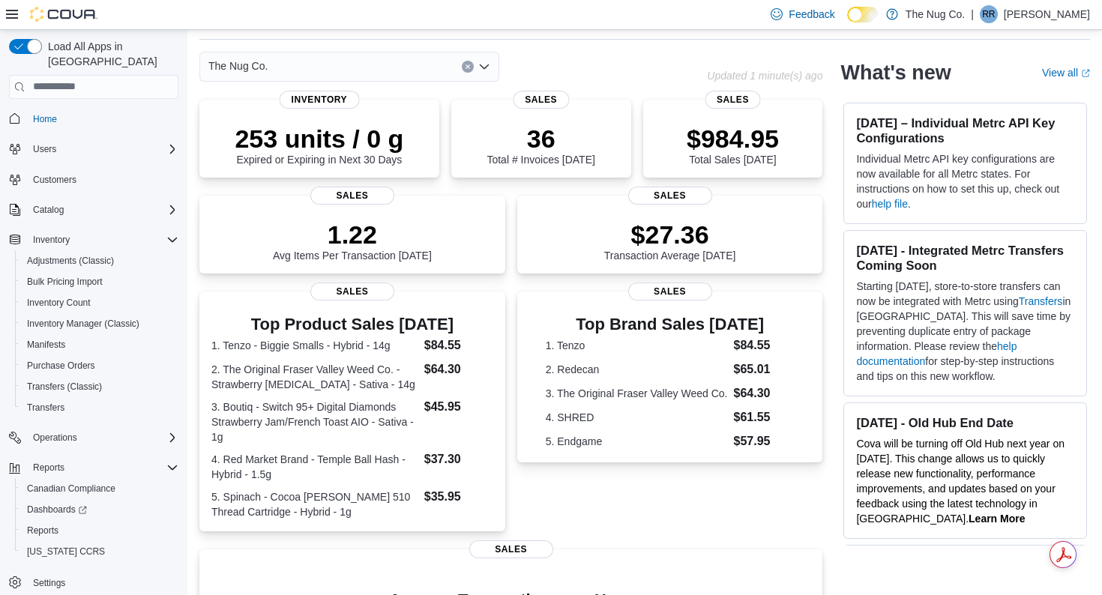
click at [8, 13] on icon at bounding box center [12, 14] width 12 height 12
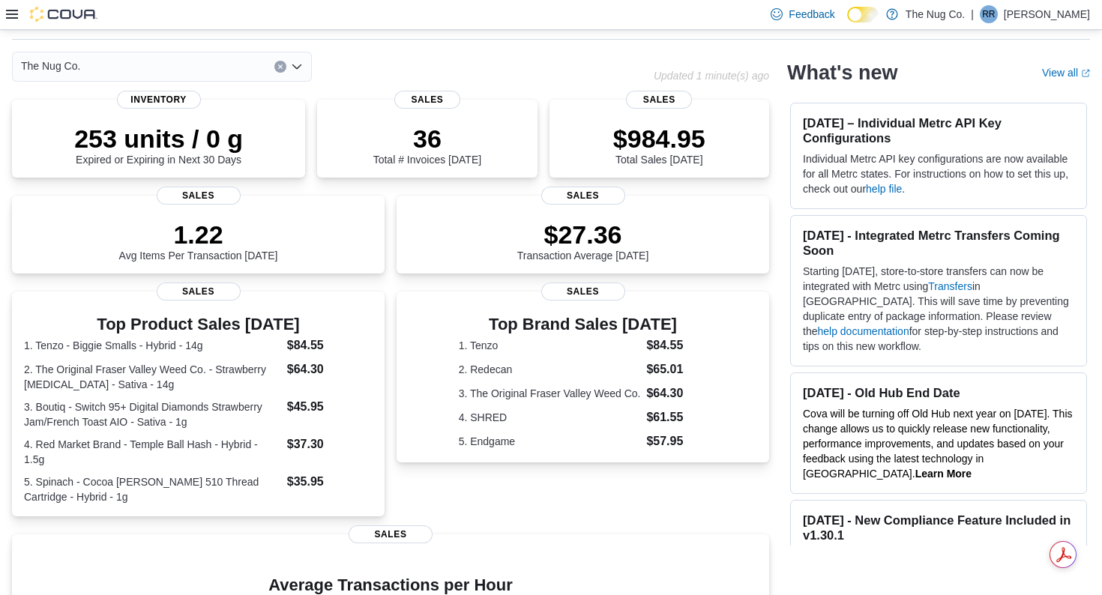
click at [8, 13] on icon at bounding box center [12, 14] width 12 height 12
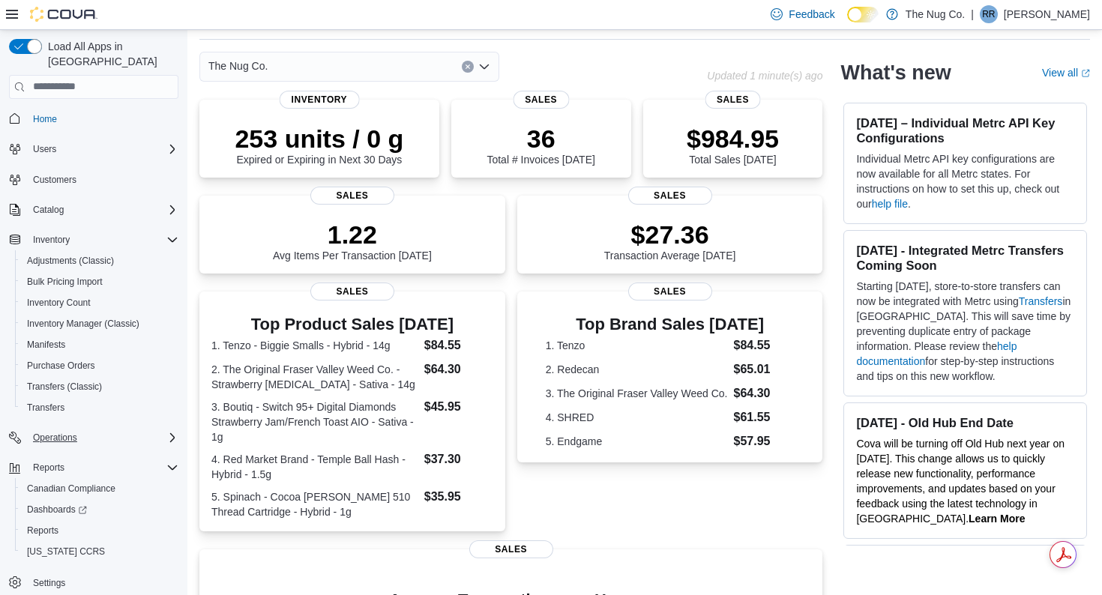
scroll to position [1, 0]
click at [52, 503] on span "Dashboards" at bounding box center [57, 509] width 60 height 12
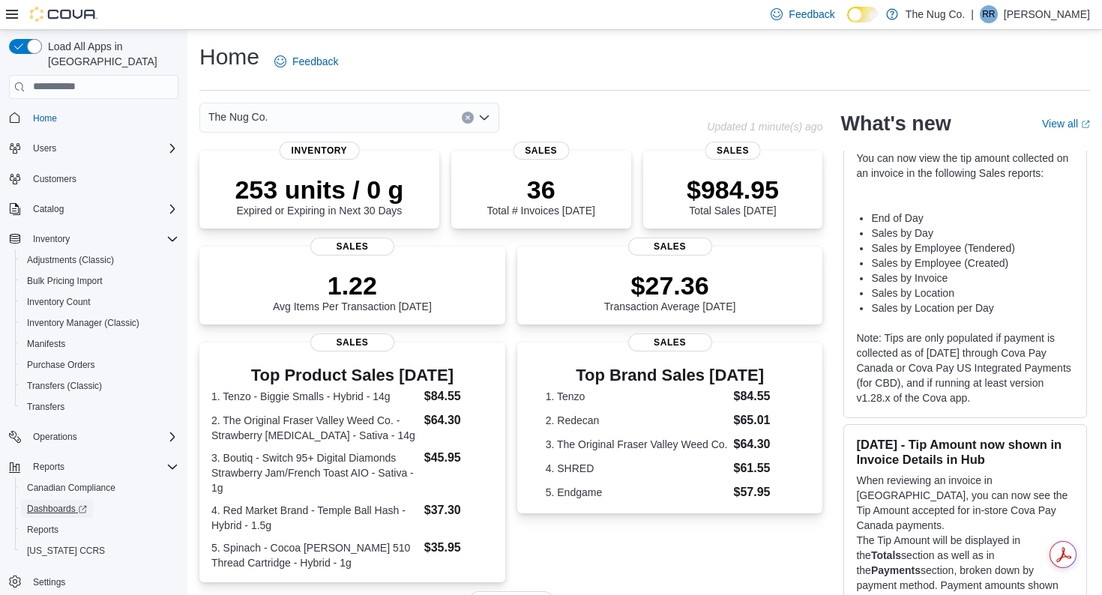
scroll to position [2319, 0]
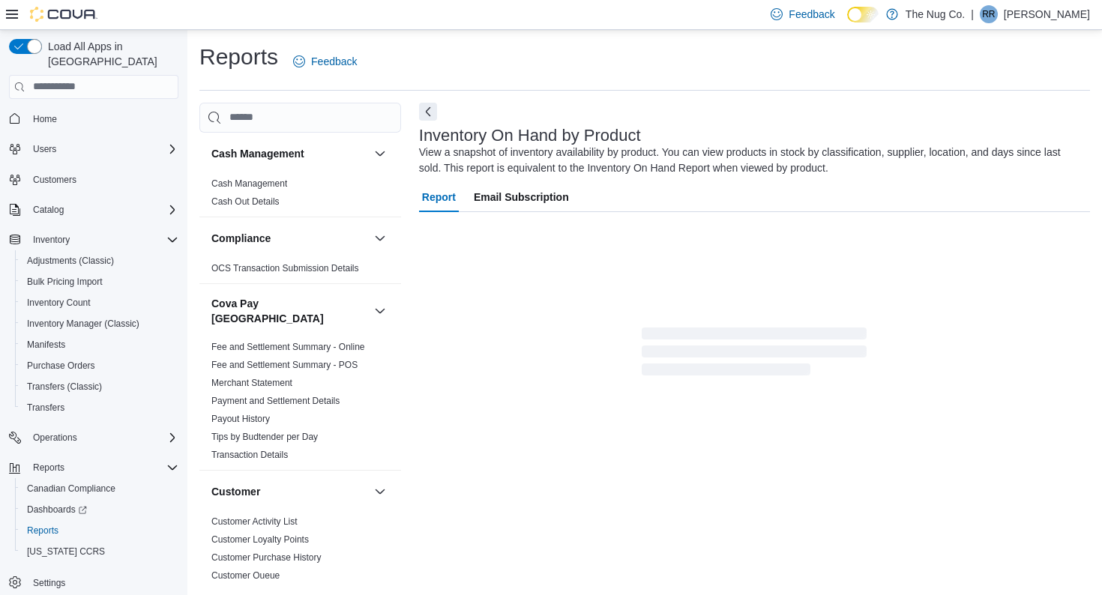
scroll to position [9, 0]
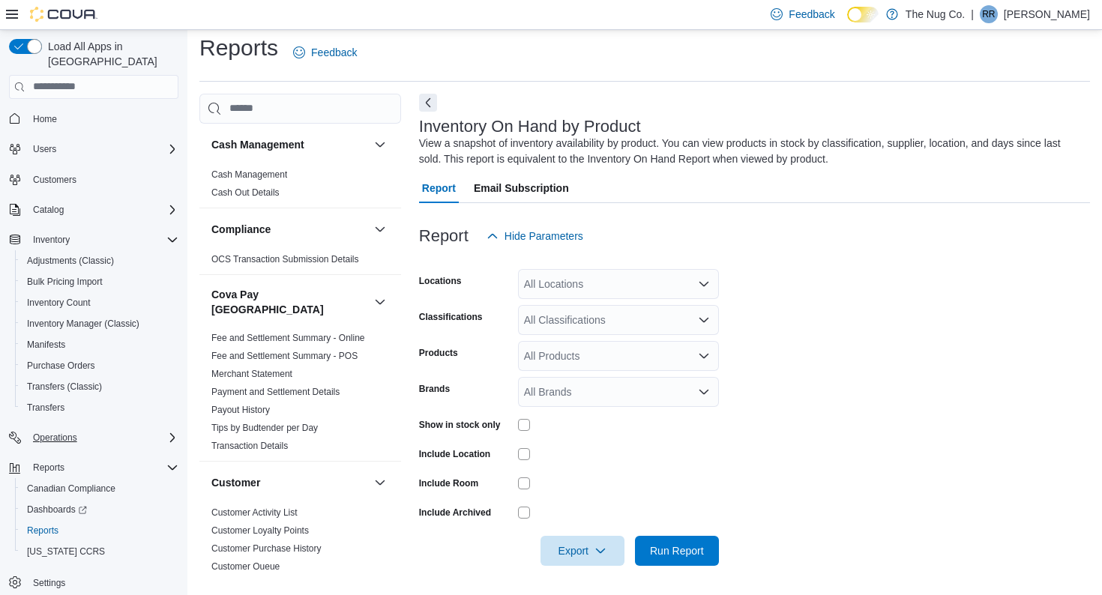
click at [174, 432] on icon "Complex example" at bounding box center [172, 438] width 12 height 12
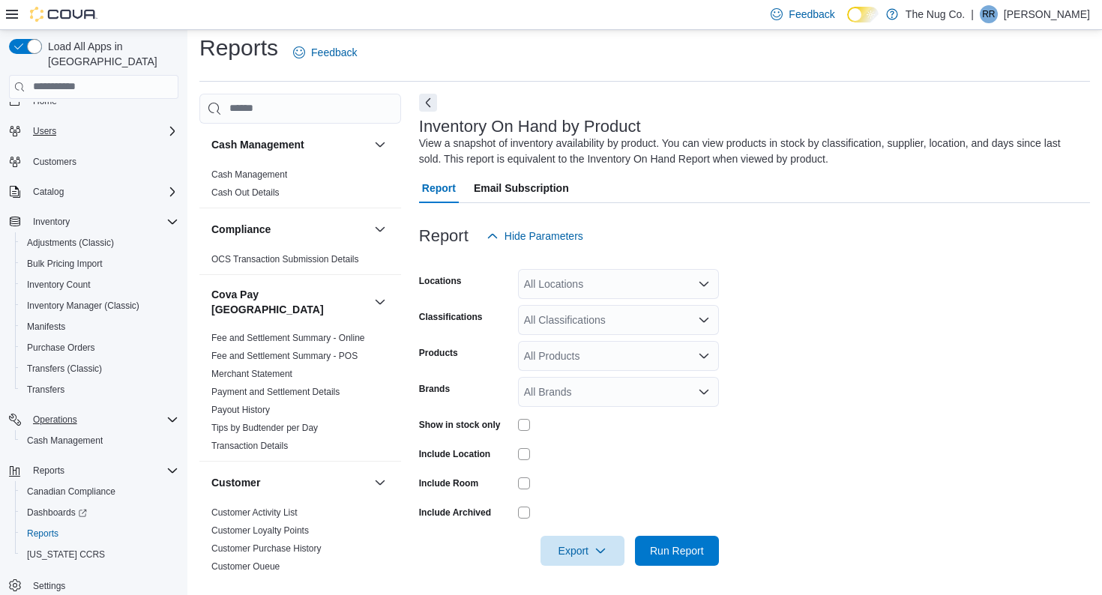
scroll to position [22, 0]
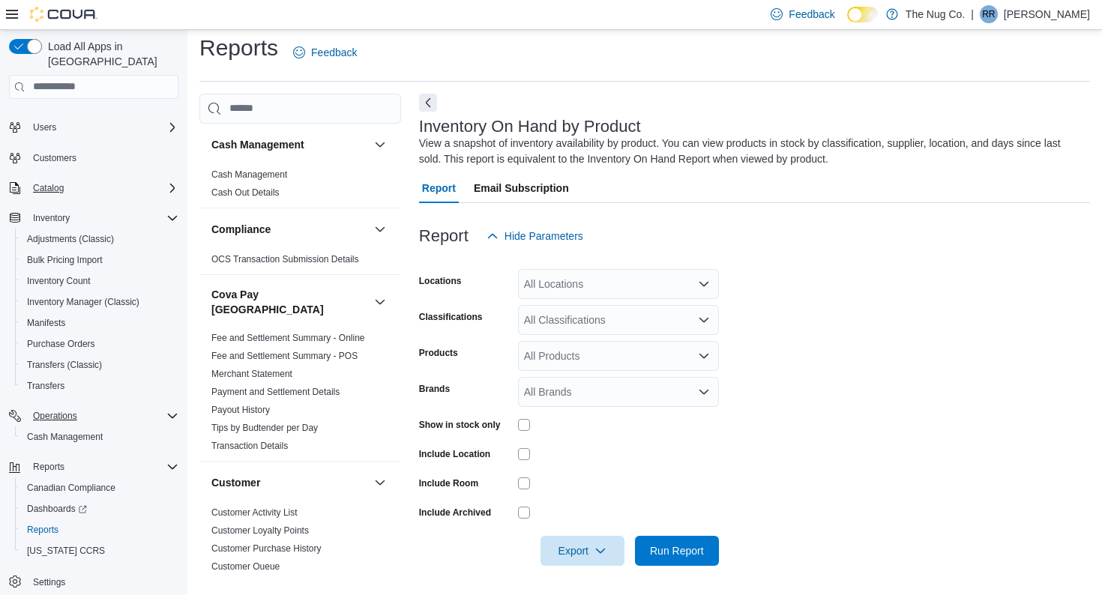
click at [170, 182] on icon "Complex example" at bounding box center [172, 188] width 12 height 12
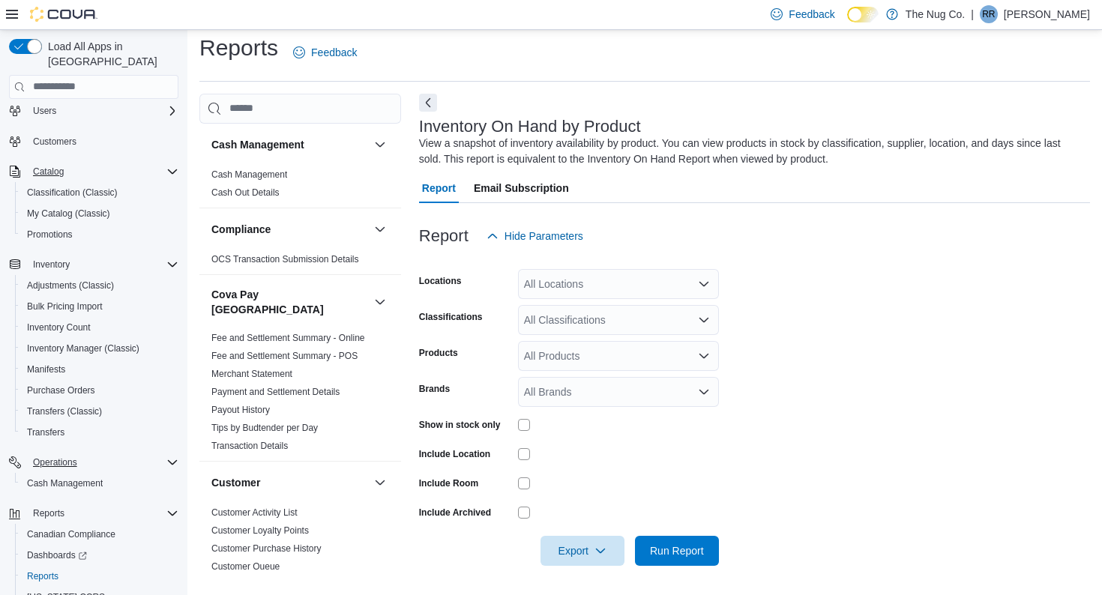
scroll to position [45, 0]
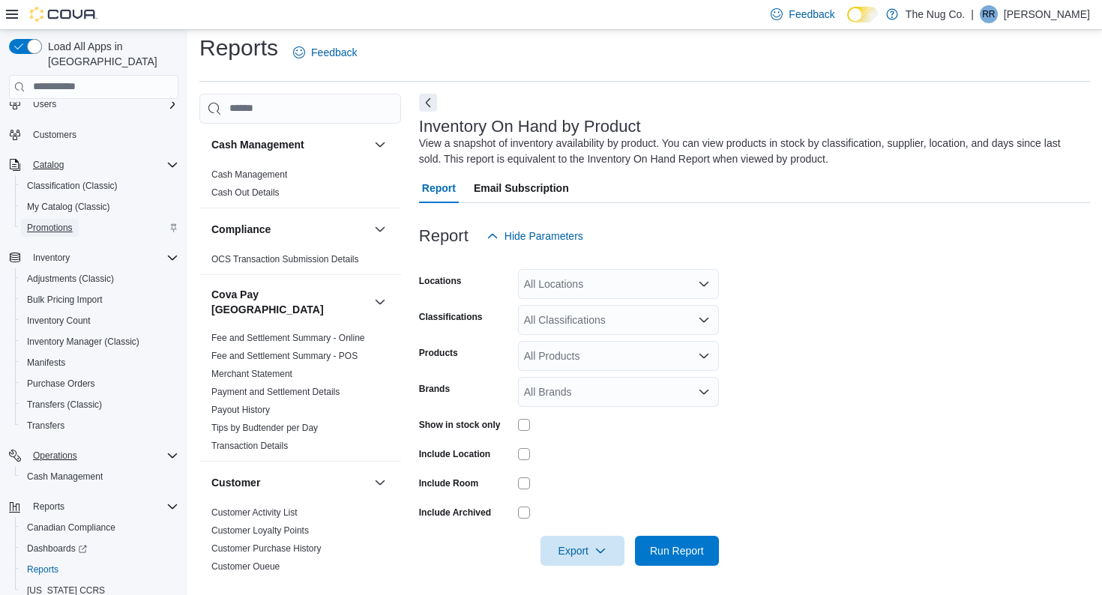
click at [62, 222] on span "Promotions" at bounding box center [50, 228] width 46 height 12
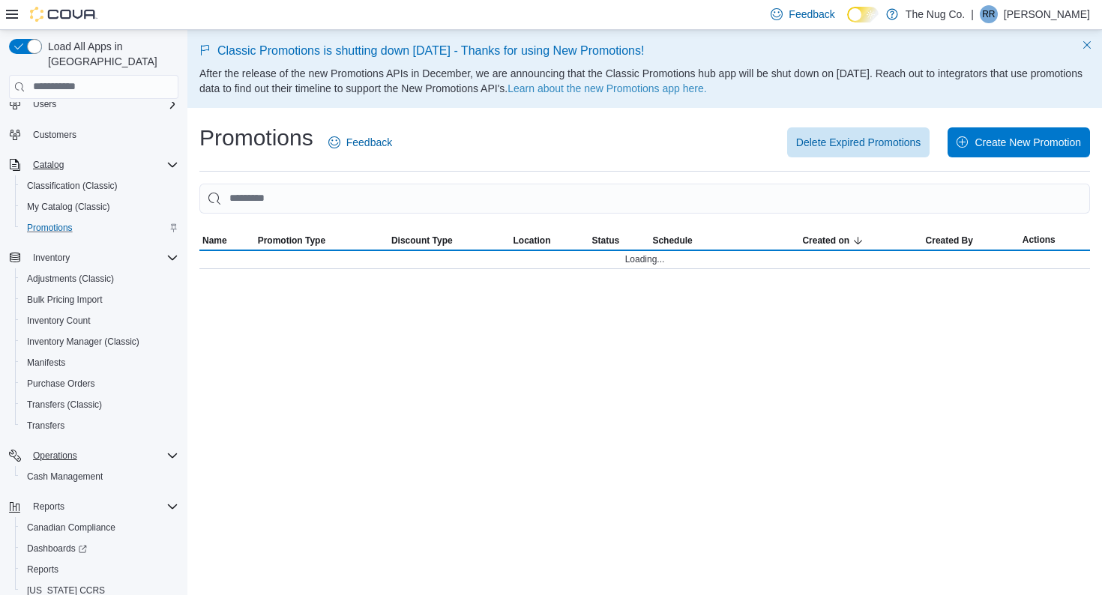
scroll to position [38, 0]
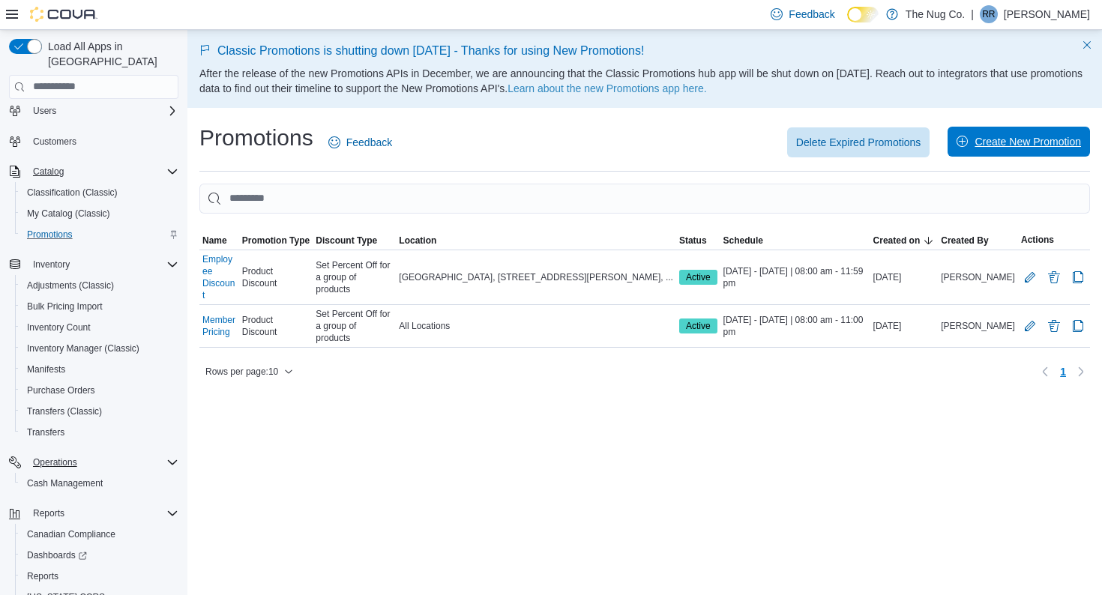
click at [1002, 142] on span "Create New Promotion" at bounding box center [1028, 141] width 106 height 15
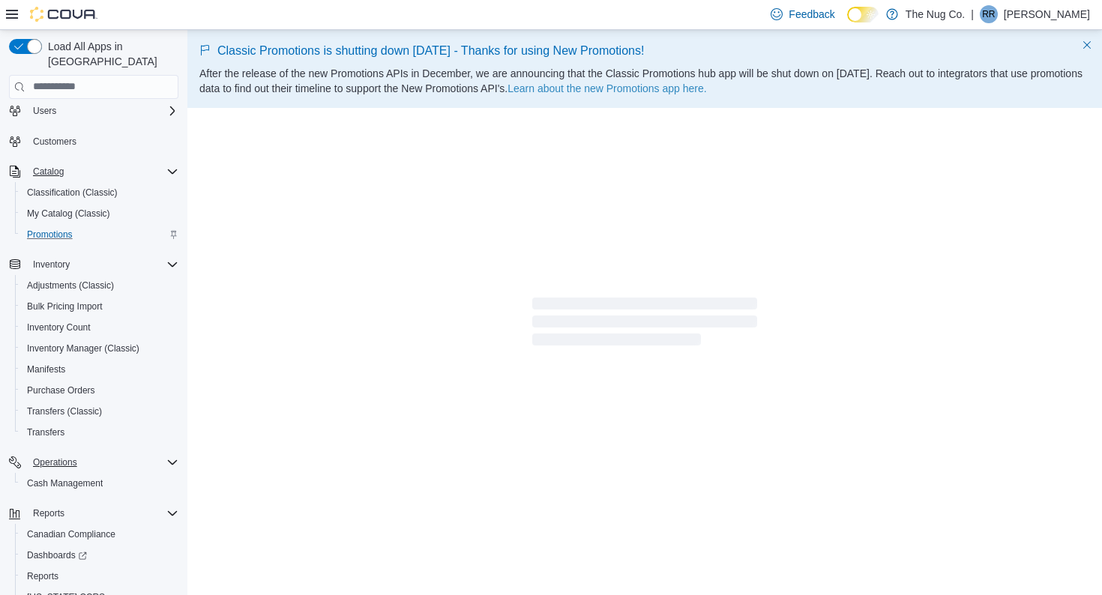
click at [397, 273] on div at bounding box center [644, 325] width 915 height 428
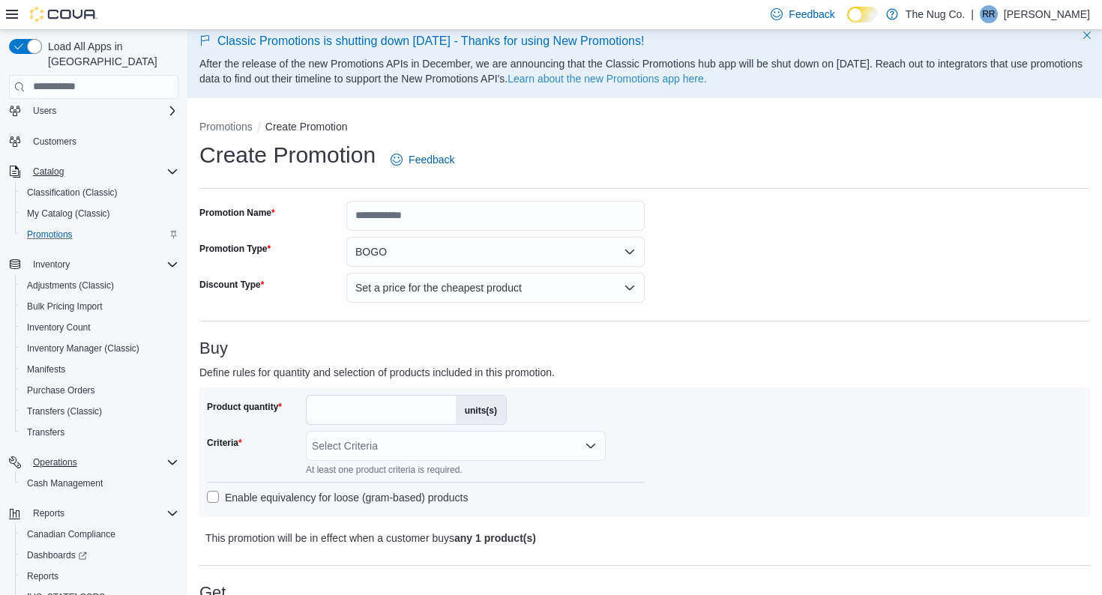
scroll to position [1, 0]
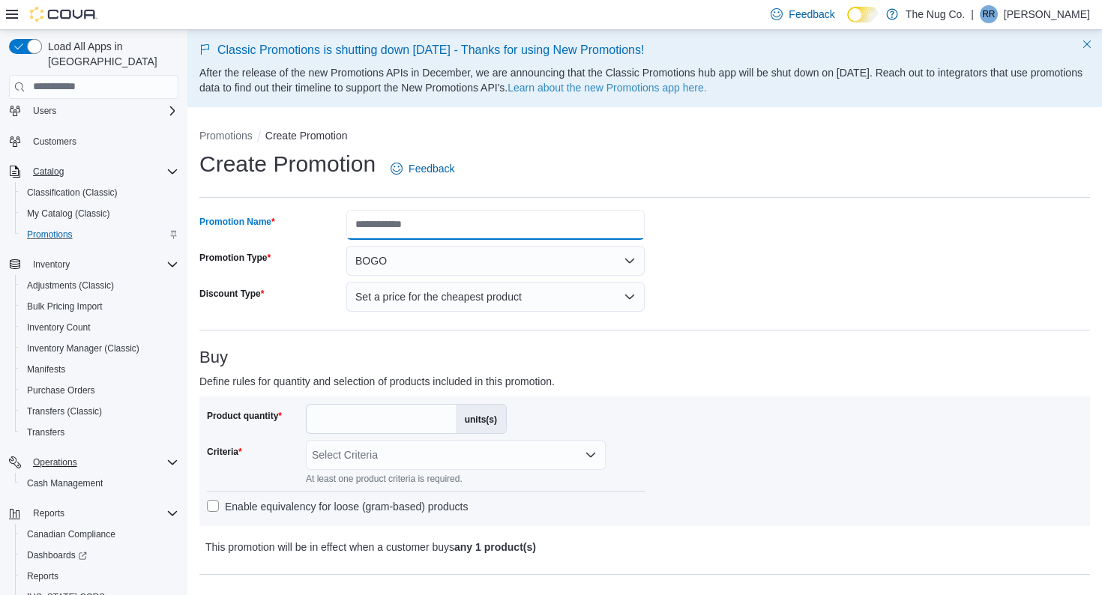
click at [387, 224] on input "Promotion Name" at bounding box center [495, 225] width 298 height 30
type input "**********"
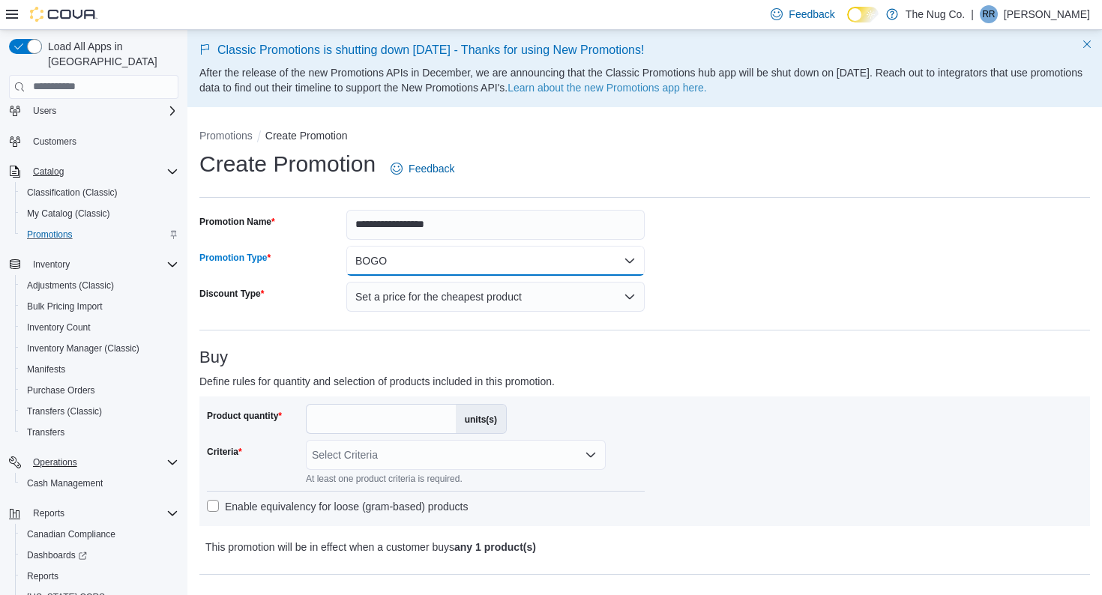
click at [630, 259] on button "BOGO" at bounding box center [495, 261] width 298 height 30
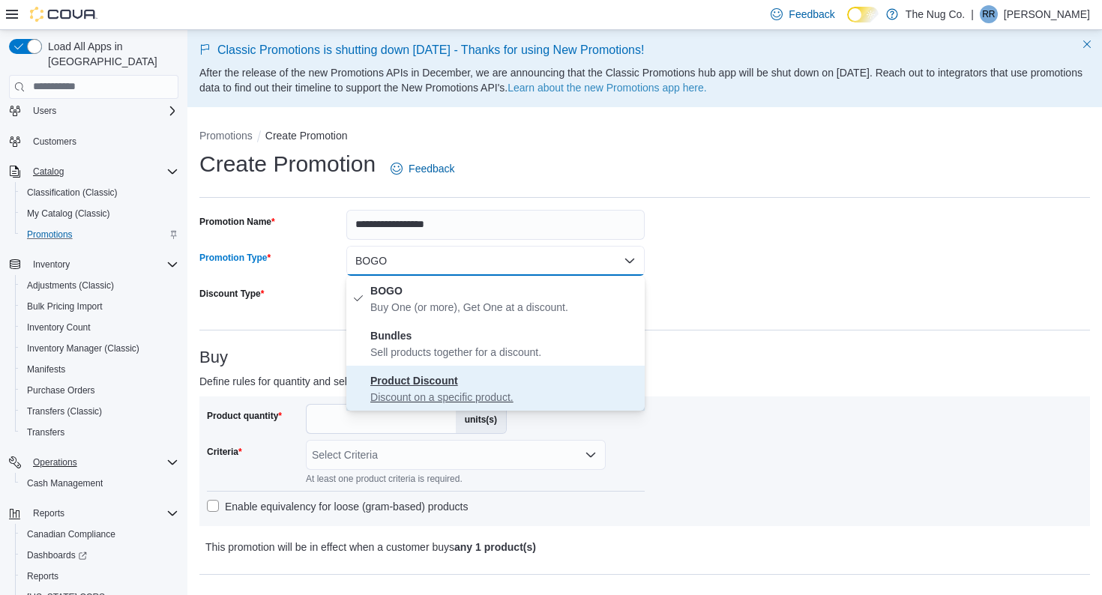
click at [432, 388] on span "Product Discount Discount on a specific product." at bounding box center [504, 388] width 268 height 33
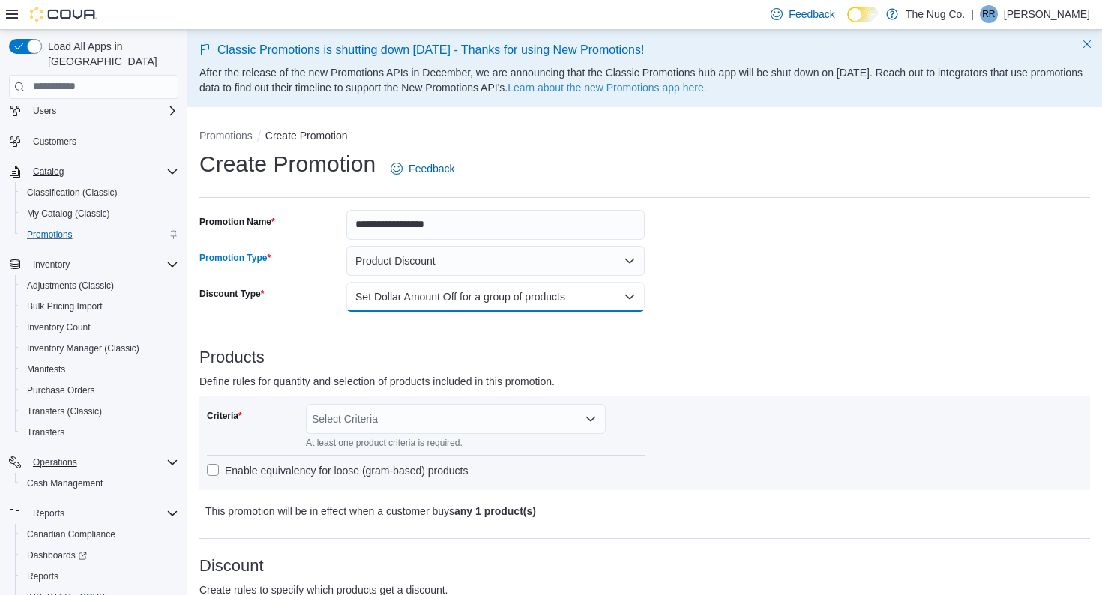
click at [625, 295] on button "Set Dollar Amount Off for a group of products" at bounding box center [495, 297] width 298 height 30
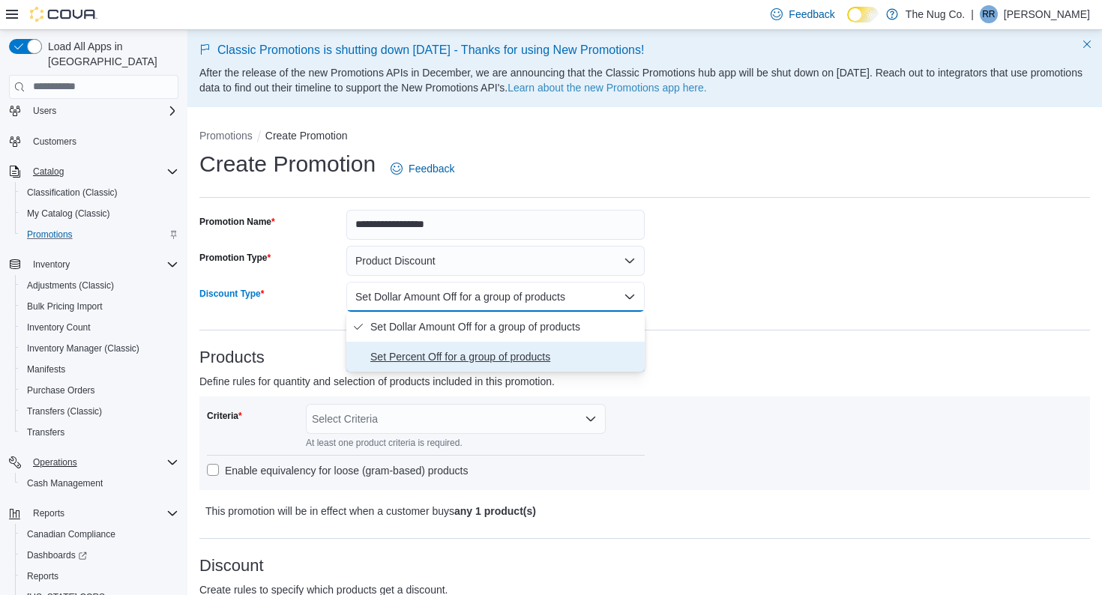
click at [523, 362] on span "Set Percent Off for a group of products" at bounding box center [504, 357] width 268 height 18
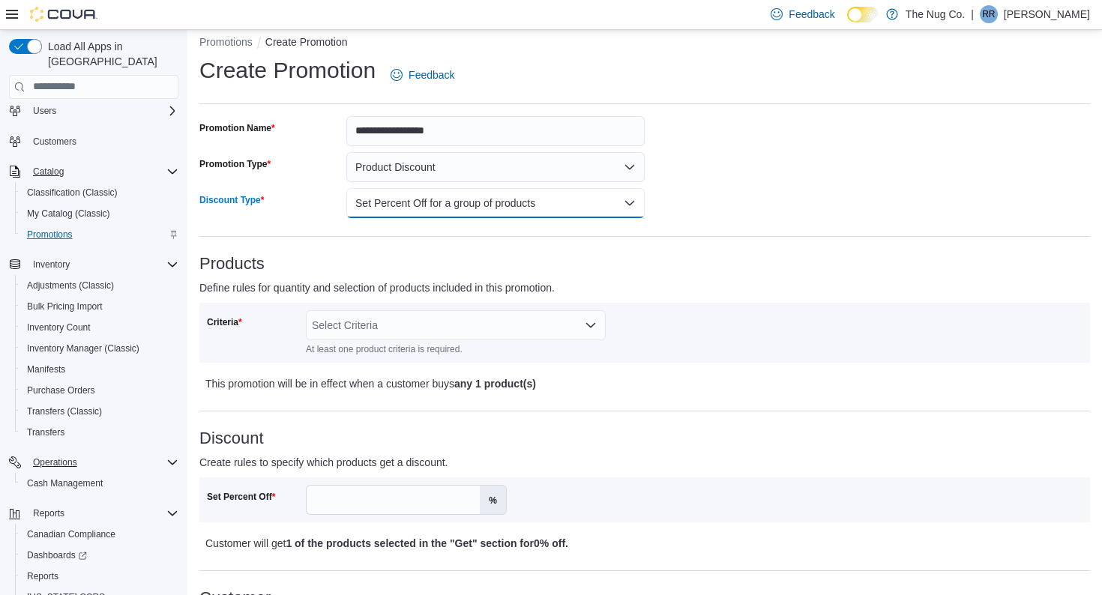
scroll to position [100, 0]
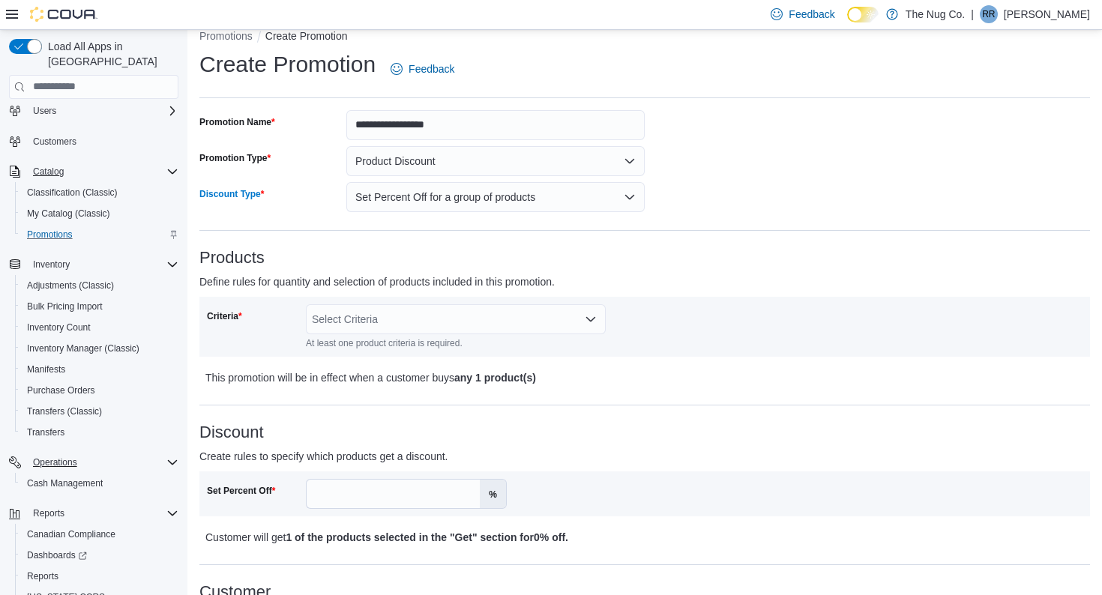
click at [418, 325] on div "Select Criteria" at bounding box center [456, 319] width 300 height 30
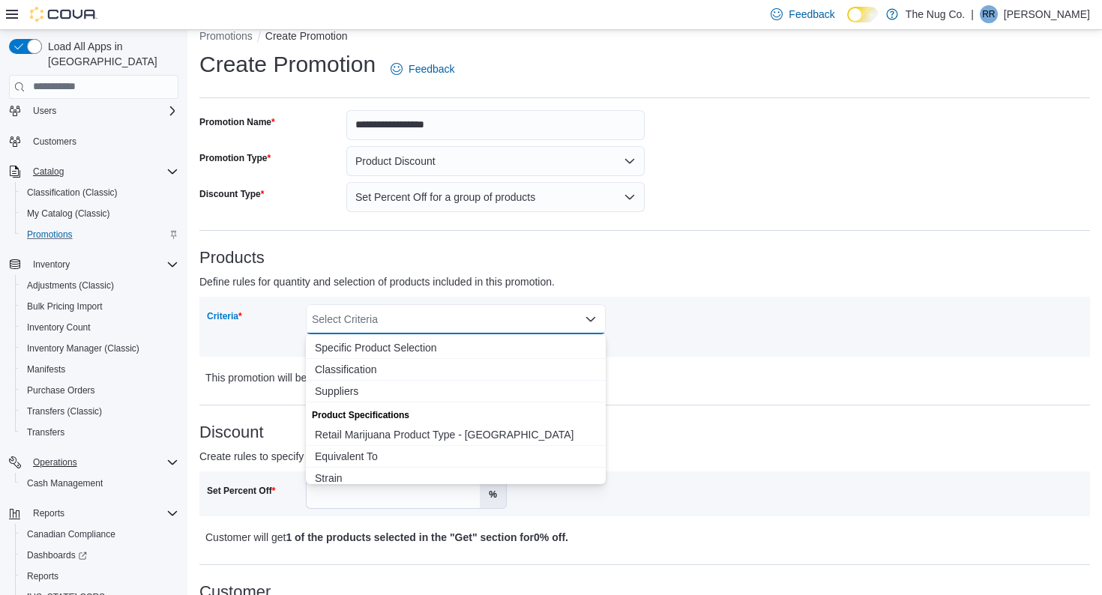
scroll to position [19, 0]
click at [361, 368] on span "Classification" at bounding box center [456, 368] width 282 height 15
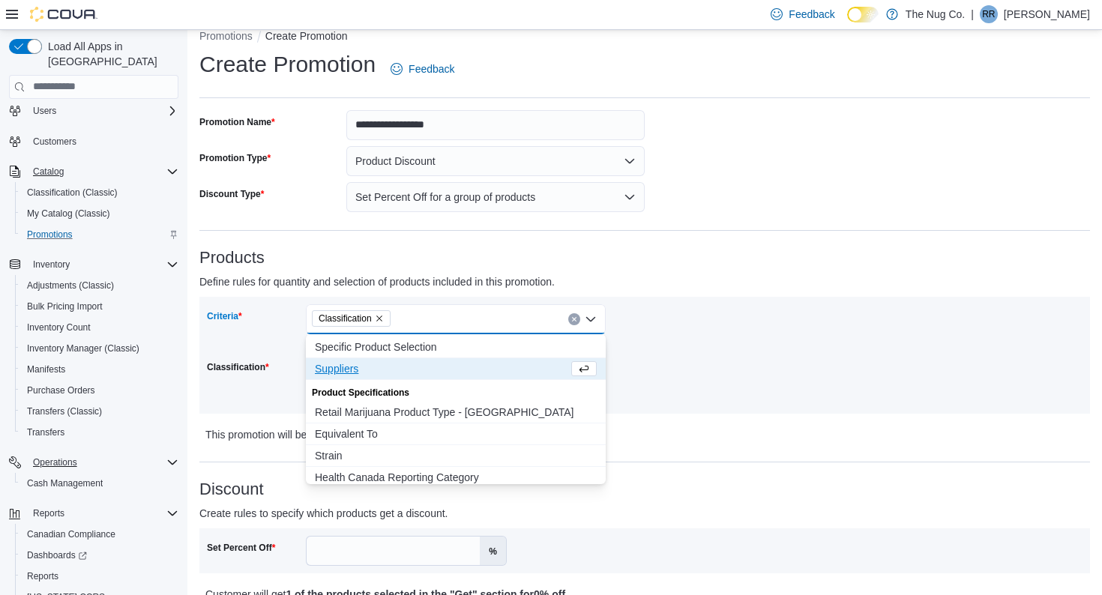
click at [335, 369] on span "Suppliers" at bounding box center [441, 368] width 253 height 15
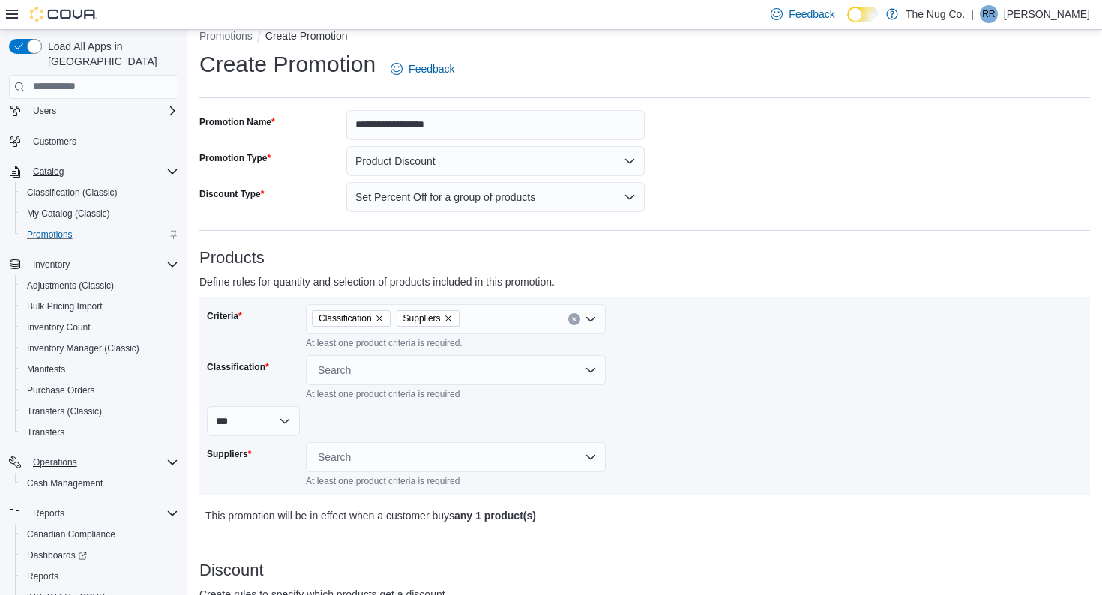
click at [637, 374] on div "Criteria Classification Suppliers At least one product criteria is required. Cl…" at bounding box center [426, 395] width 438 height 183
click at [453, 314] on icon "Remove Suppliers from selection in this group" at bounding box center [448, 318] width 9 height 9
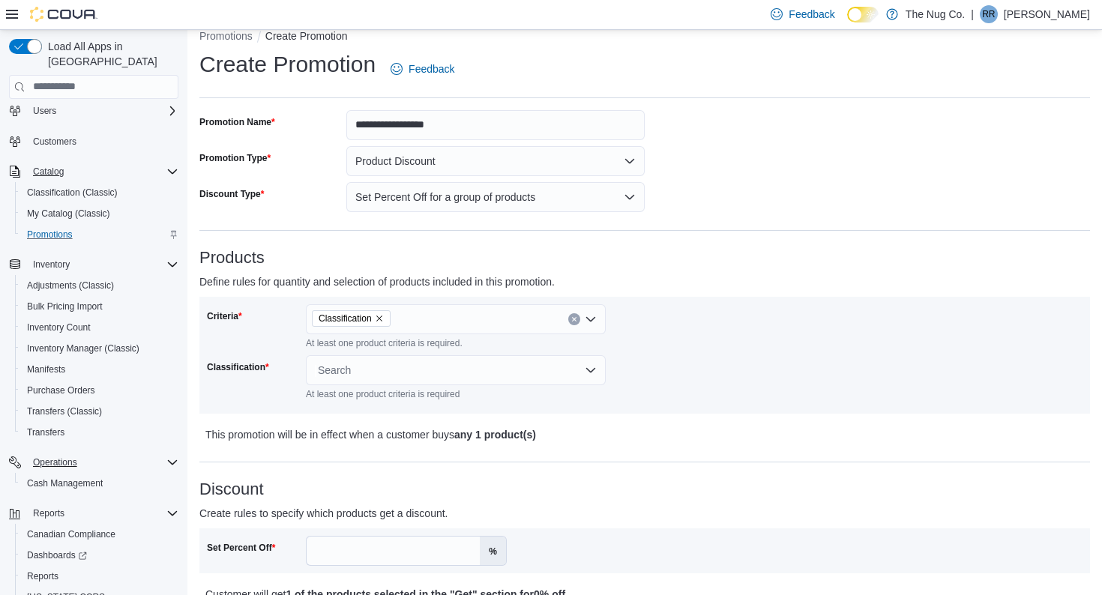
click at [660, 340] on div "Criteria Classification At least one product criteria is required. Classificati…" at bounding box center [645, 355] width 876 height 102
click at [355, 369] on div "Search" at bounding box center [456, 370] width 300 height 30
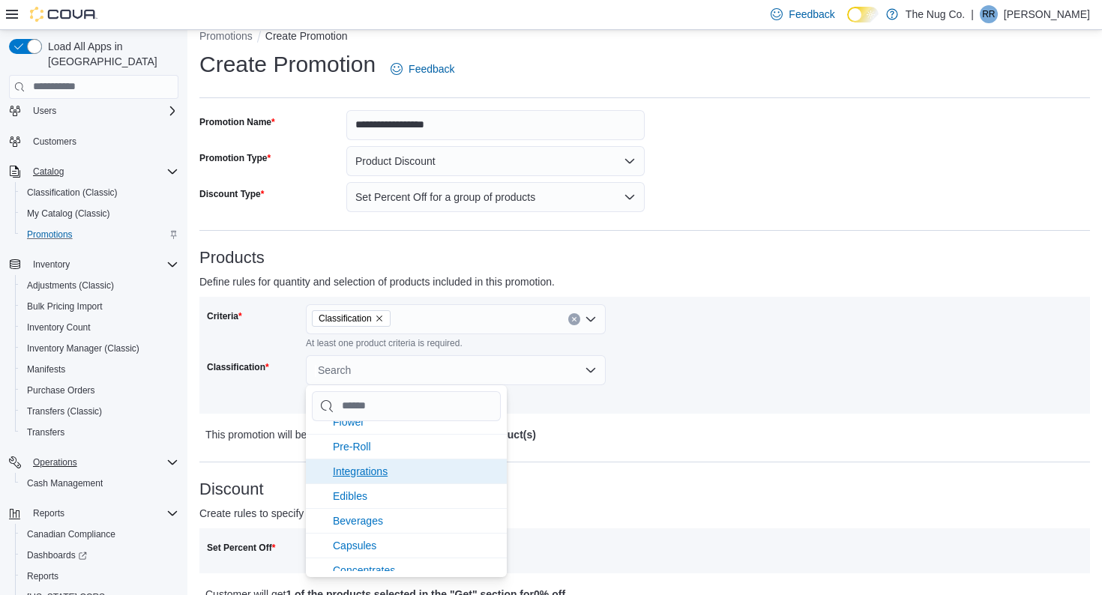
scroll to position [71, 0]
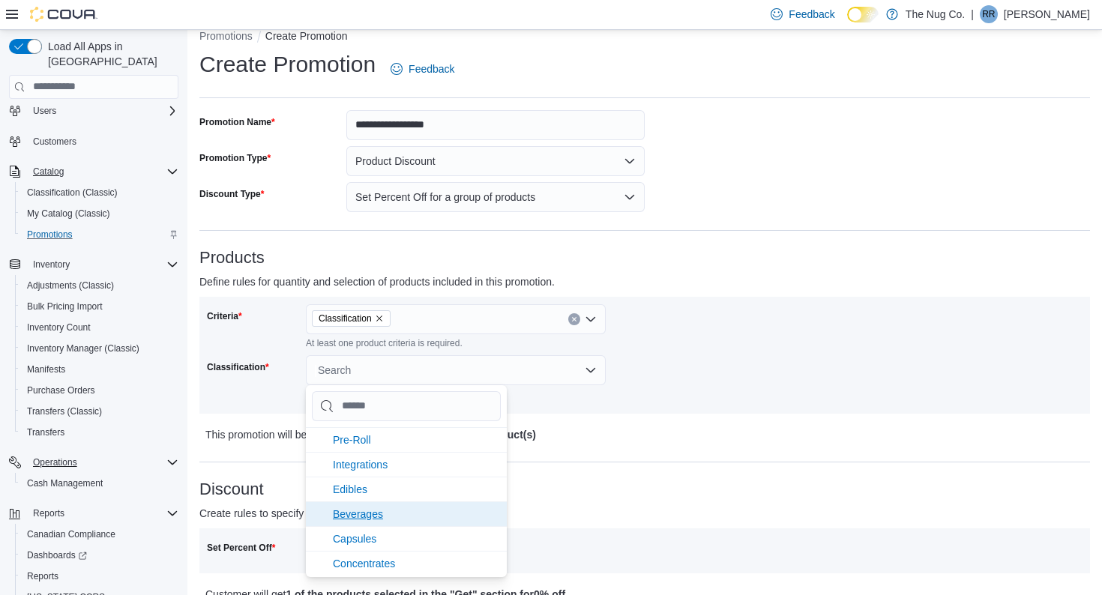
click at [358, 512] on span "Beverages" at bounding box center [358, 514] width 50 height 12
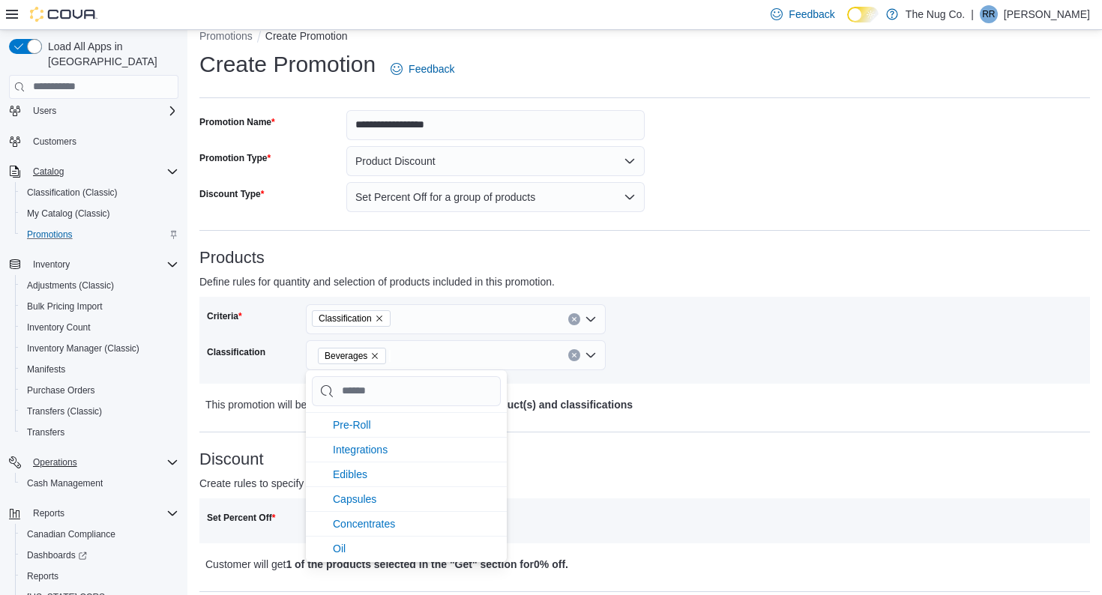
click at [762, 364] on div "Criteria Classification Classification Beverages" at bounding box center [645, 340] width 876 height 72
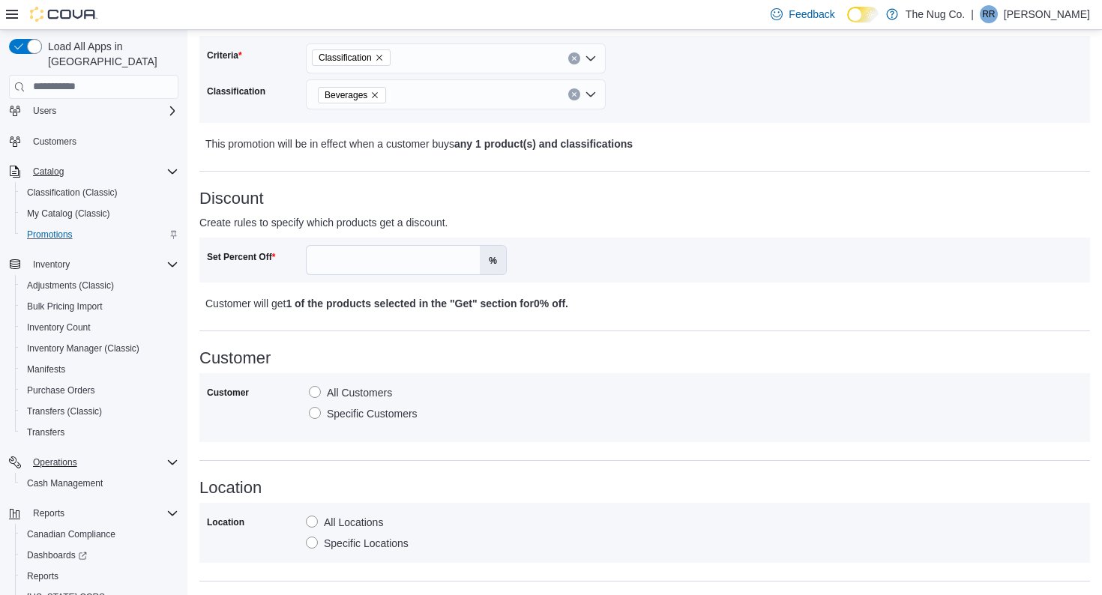
scroll to position [364, 0]
click at [418, 253] on input "Set Percent Off" at bounding box center [393, 258] width 173 height 28
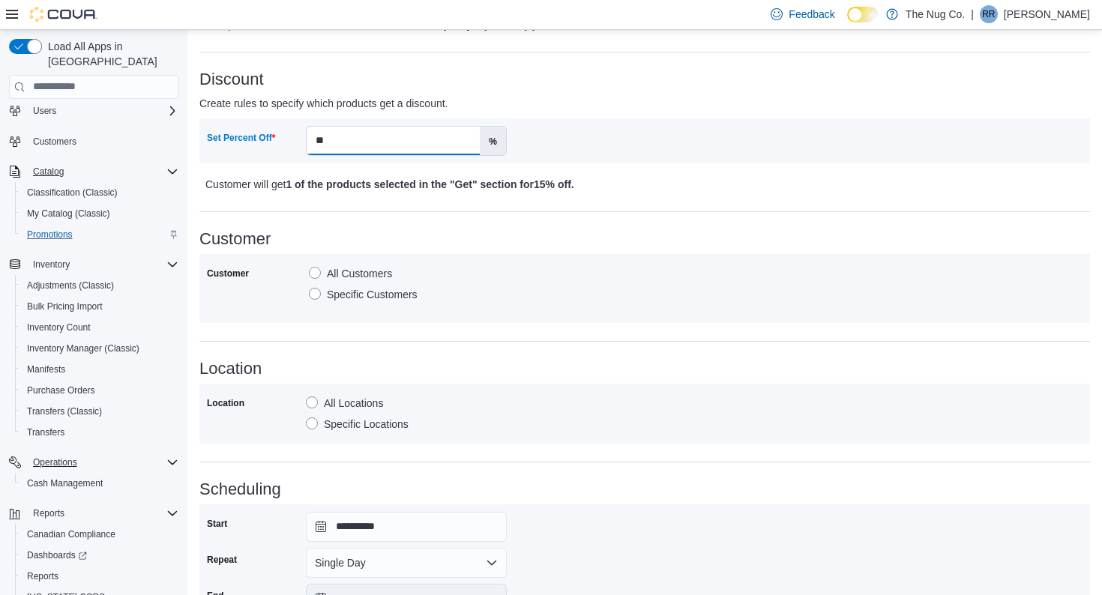
scroll to position [481, 0]
type input "**"
click at [316, 292] on label "Specific Customers" at bounding box center [363, 294] width 109 height 18
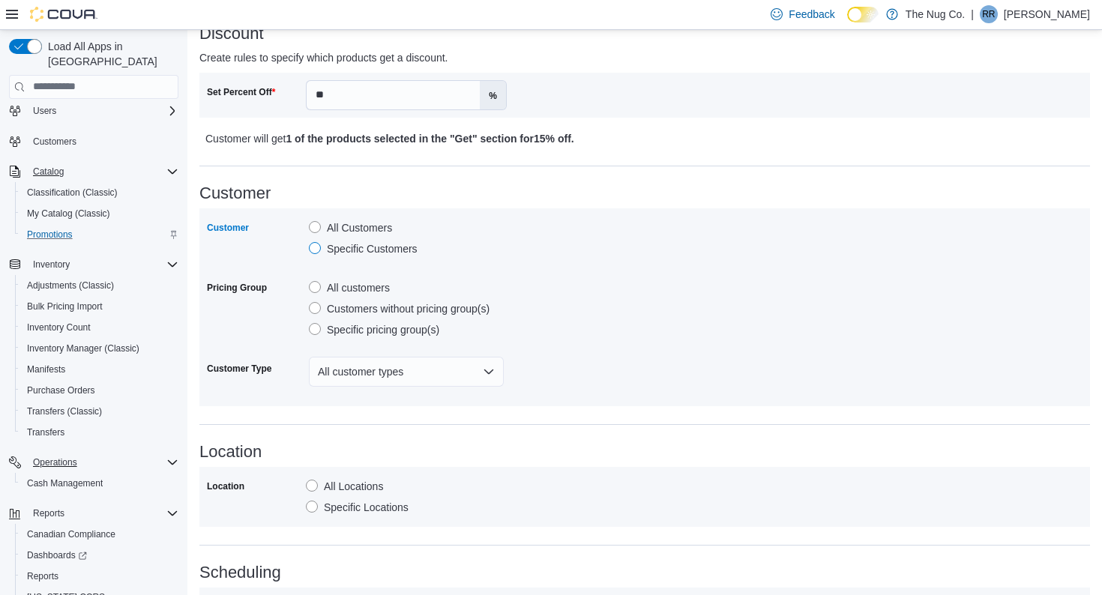
scroll to position [529, 0]
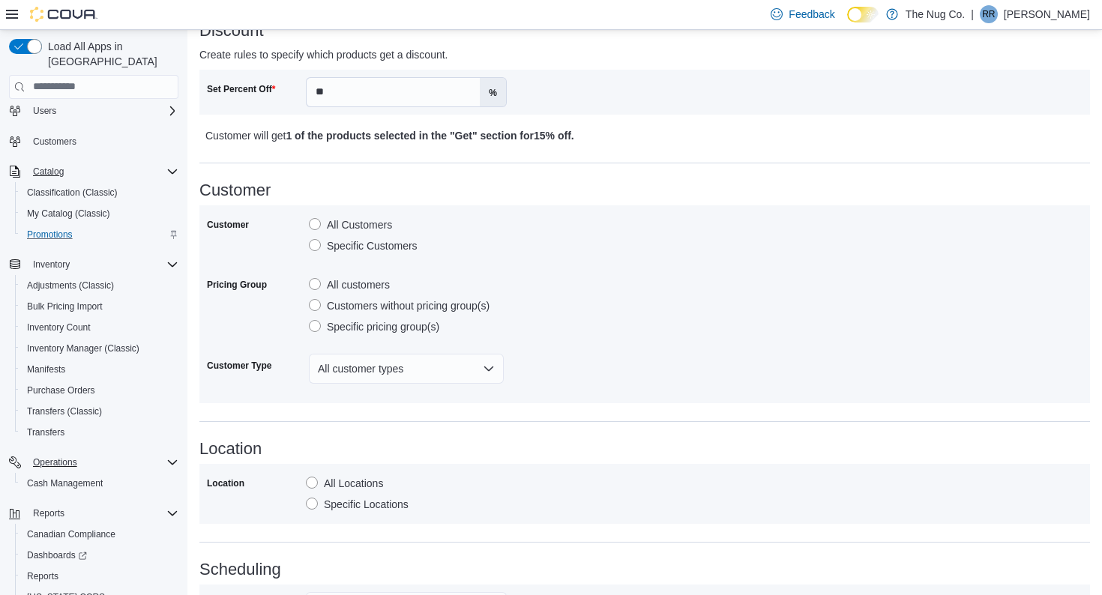
click at [316, 304] on label "Customers without pricing group(s)" at bounding box center [399, 306] width 181 height 18
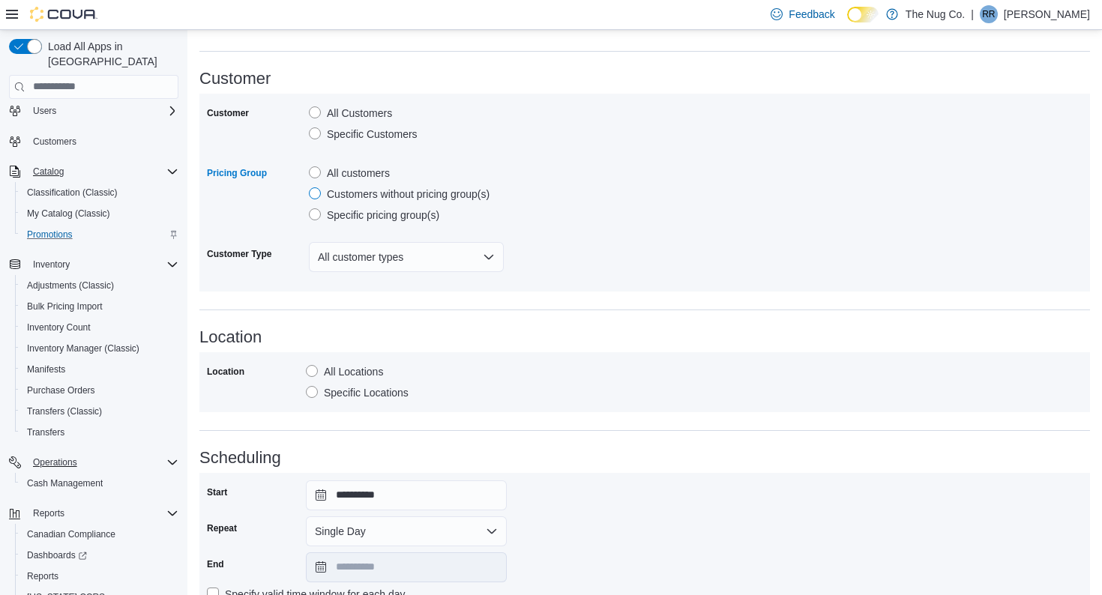
scroll to position [644, 0]
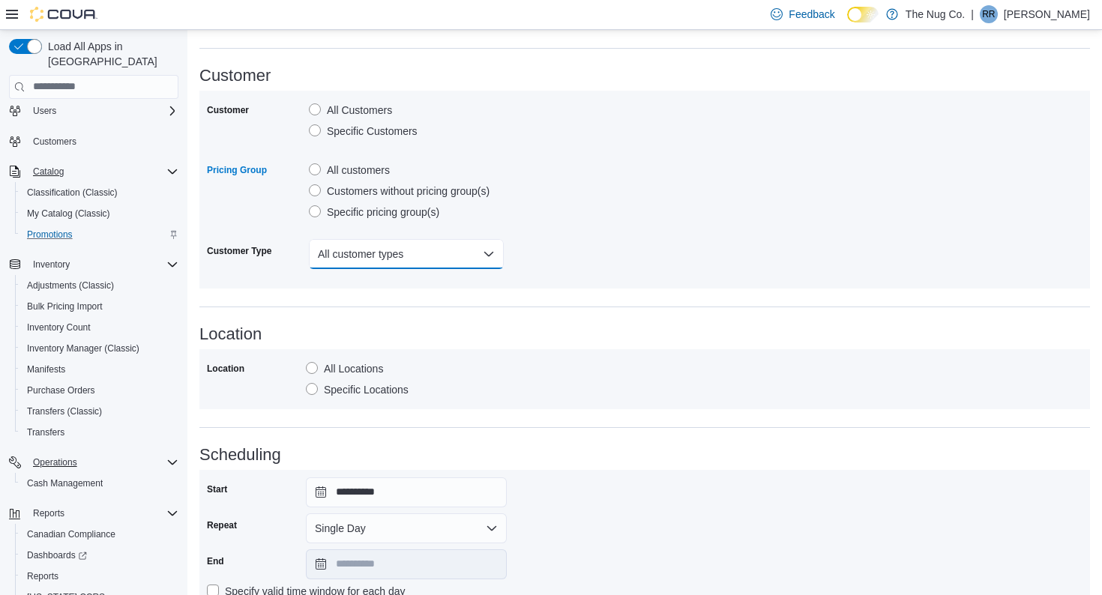
click at [491, 251] on button "All customer types" at bounding box center [406, 254] width 195 height 30
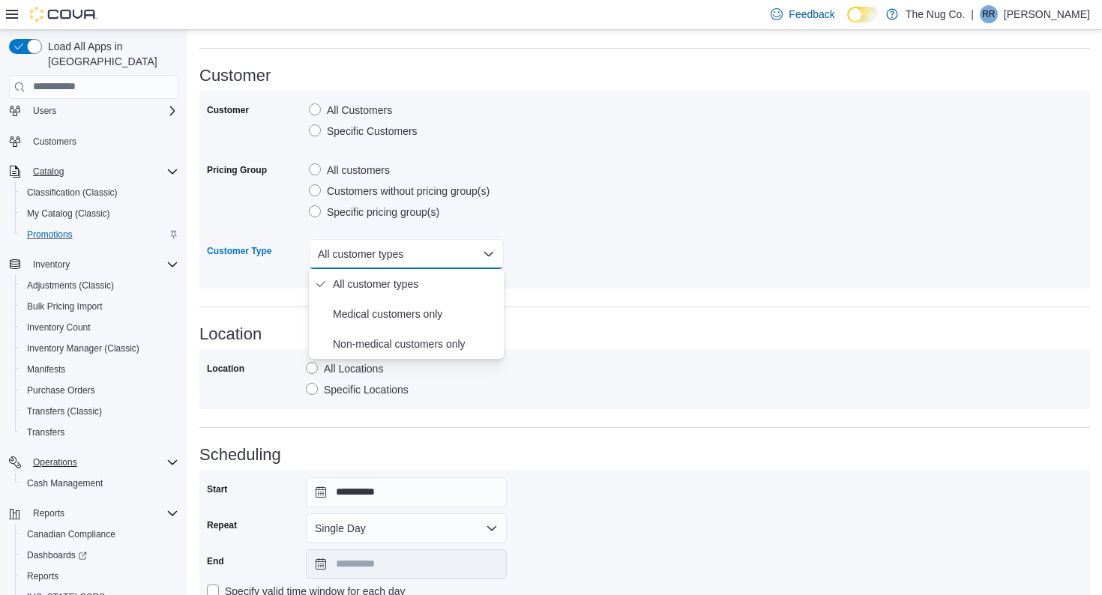
click at [488, 250] on button "All customer types" at bounding box center [406, 254] width 195 height 30
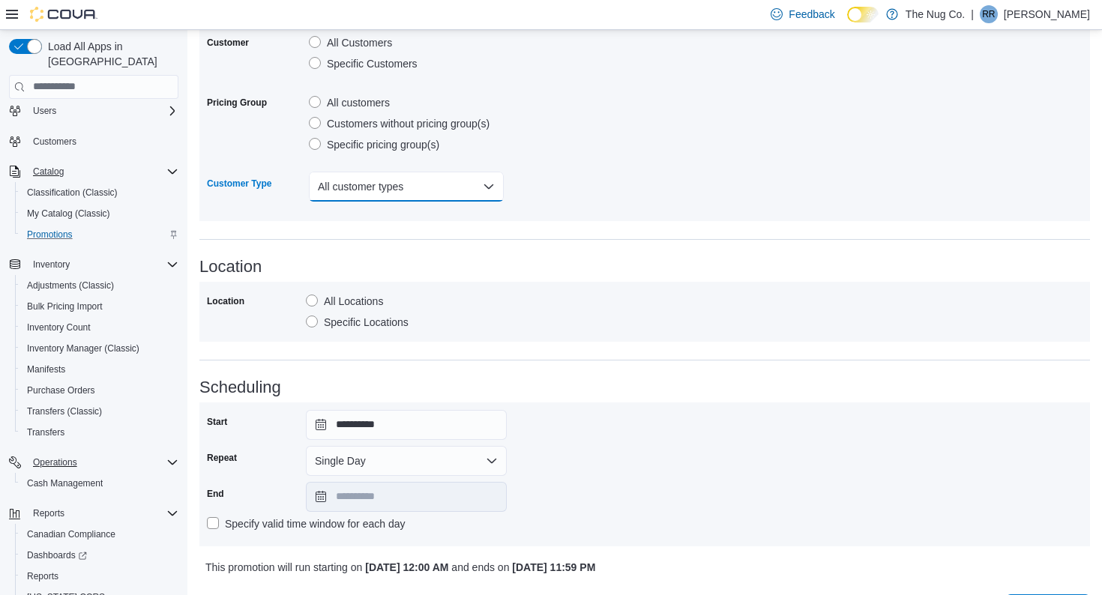
scroll to position [701, 0]
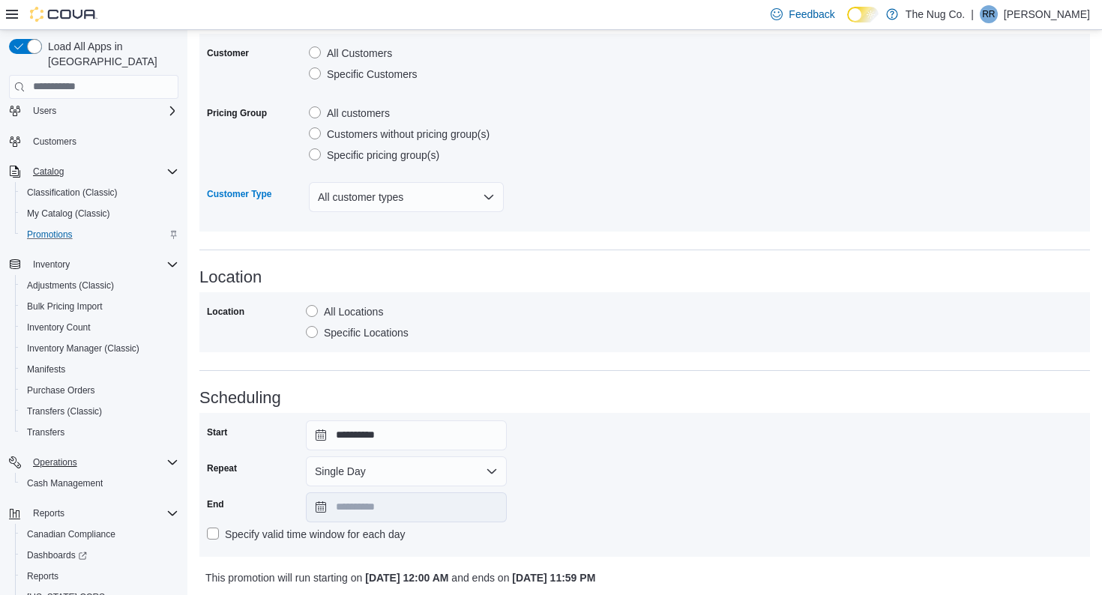
click at [318, 111] on label "All customers" at bounding box center [349, 113] width 81 height 18
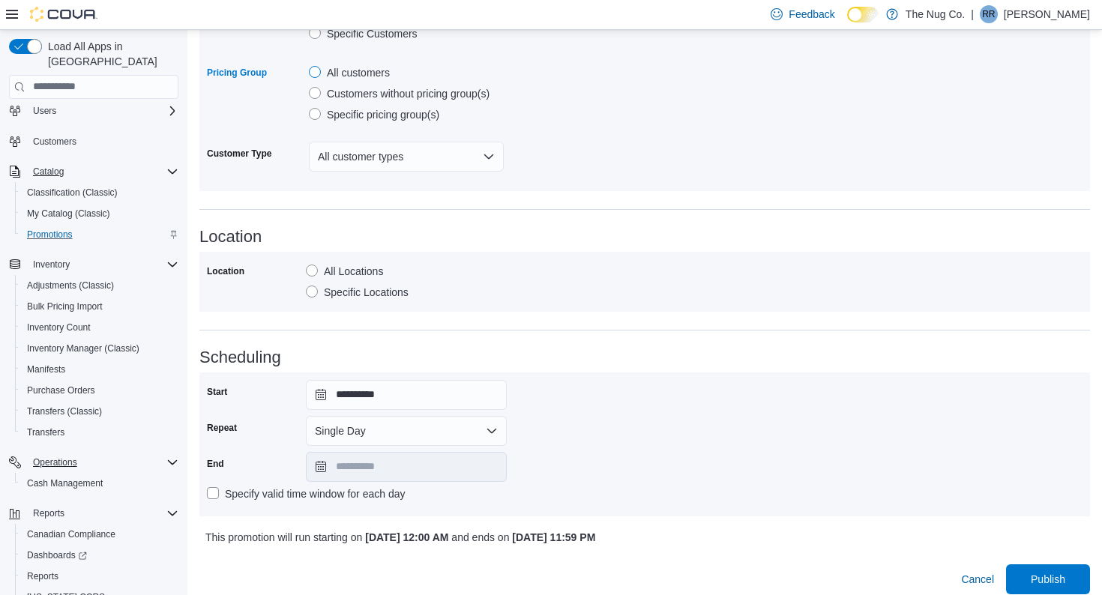
scroll to position [752, 0]
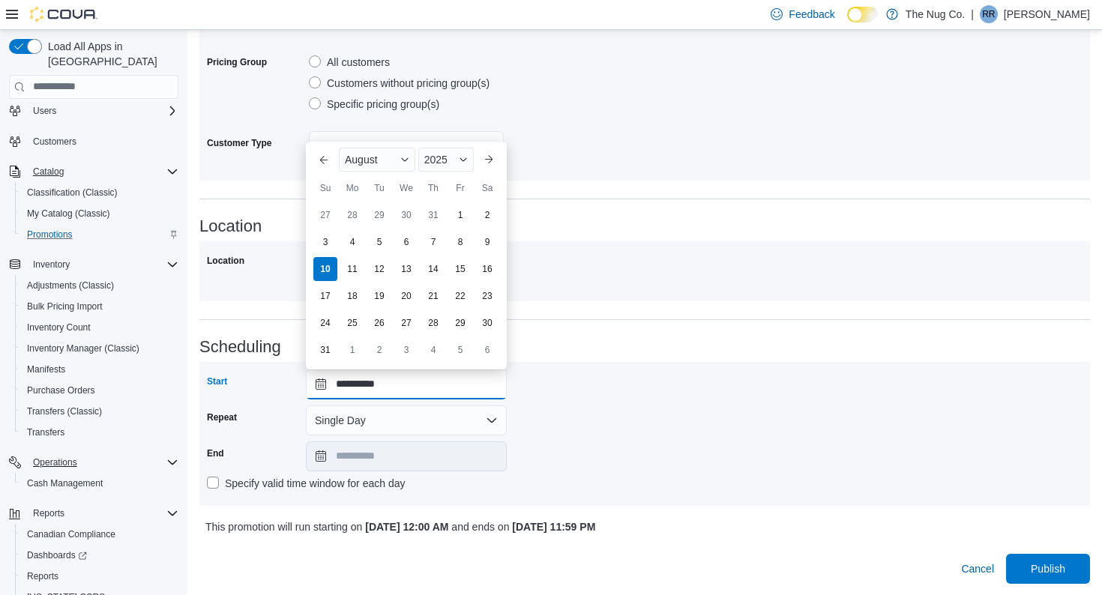
click at [319, 384] on input "**********" at bounding box center [406, 385] width 201 height 30
click at [348, 267] on div "11" at bounding box center [352, 269] width 26 height 26
type input "**********"
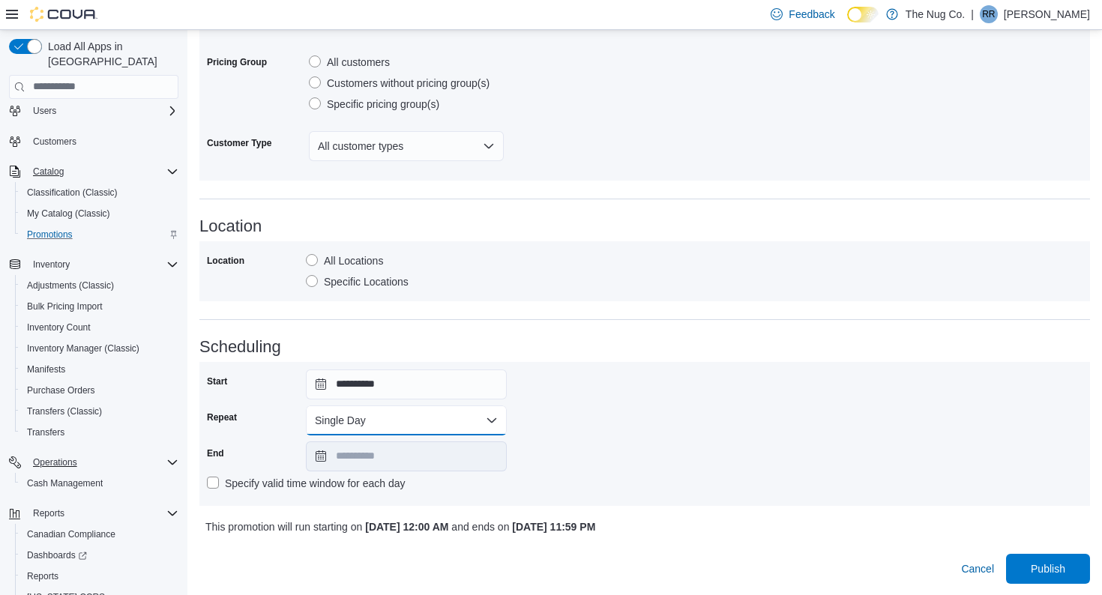
click at [492, 419] on button "Single Day" at bounding box center [406, 421] width 201 height 30
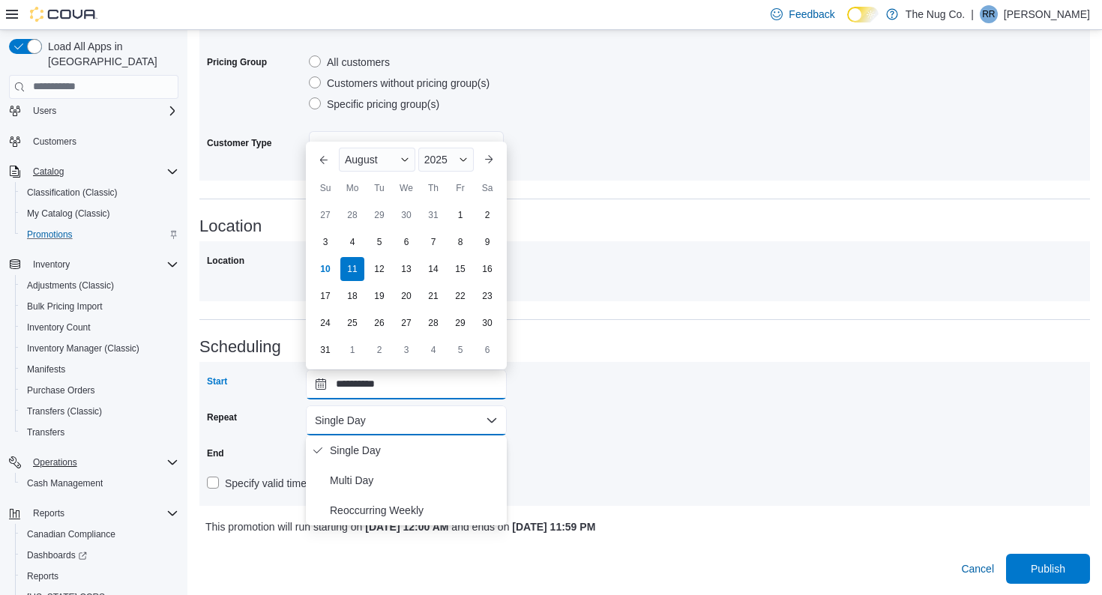
click at [319, 388] on input "**********" at bounding box center [406, 385] width 201 height 30
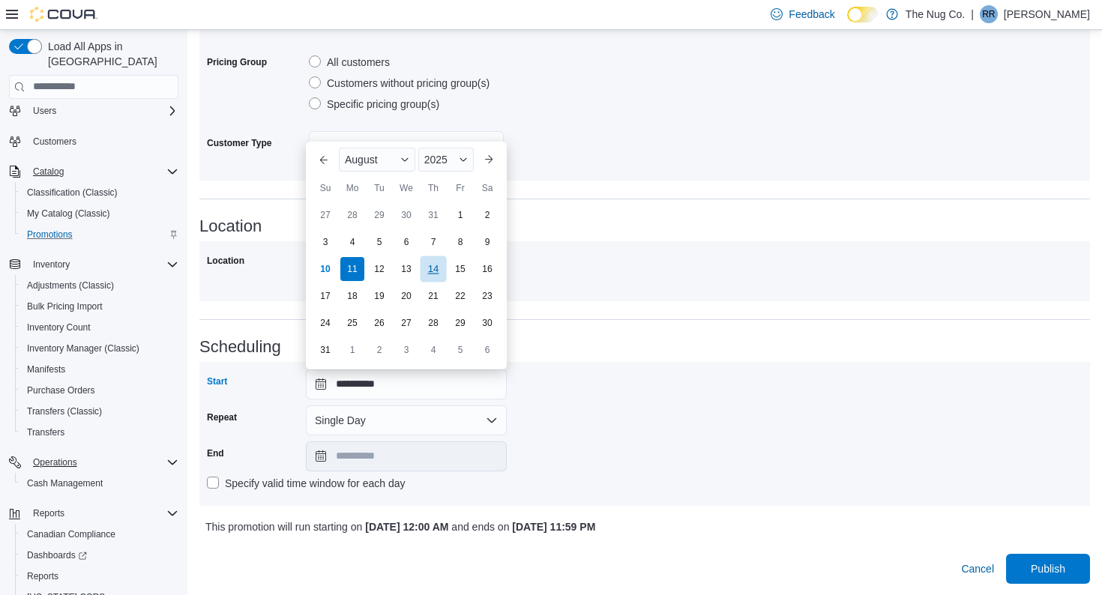
click at [437, 269] on div "14" at bounding box center [433, 269] width 26 height 26
type input "**********"
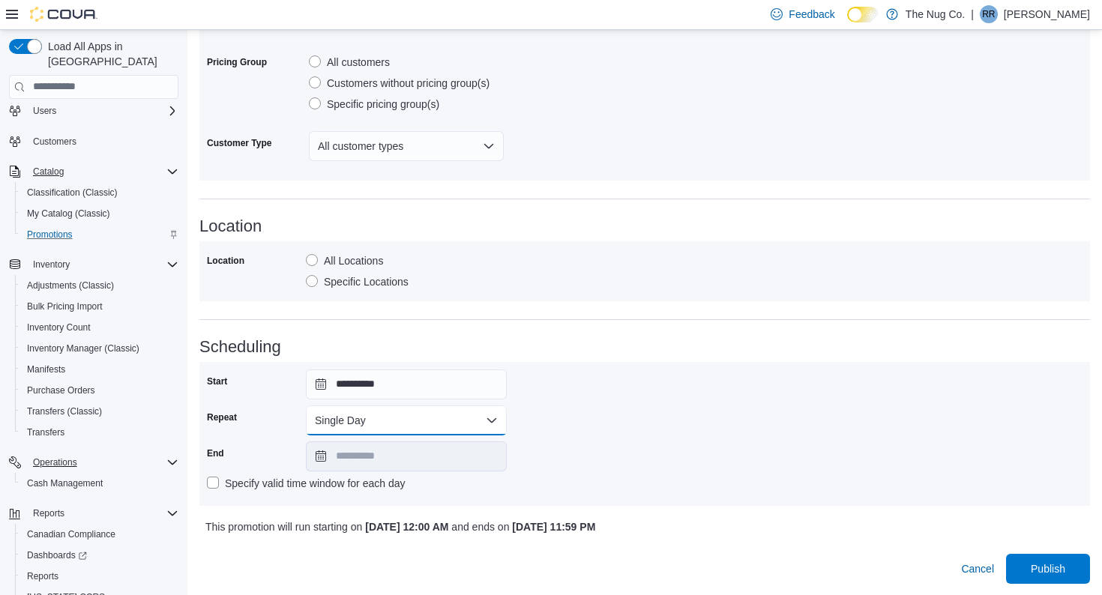
click at [493, 415] on button "Single Day" at bounding box center [406, 421] width 201 height 30
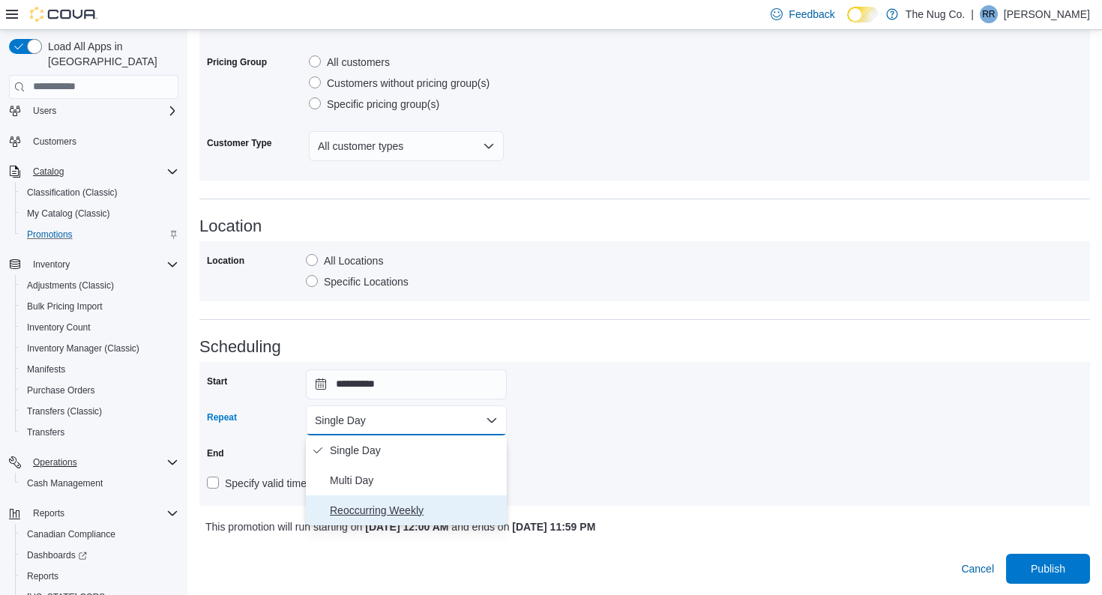
click at [401, 512] on span "Reoccurring Weekly" at bounding box center [415, 511] width 171 height 18
type input "**********"
